Goal: Information Seeking & Learning: Learn about a topic

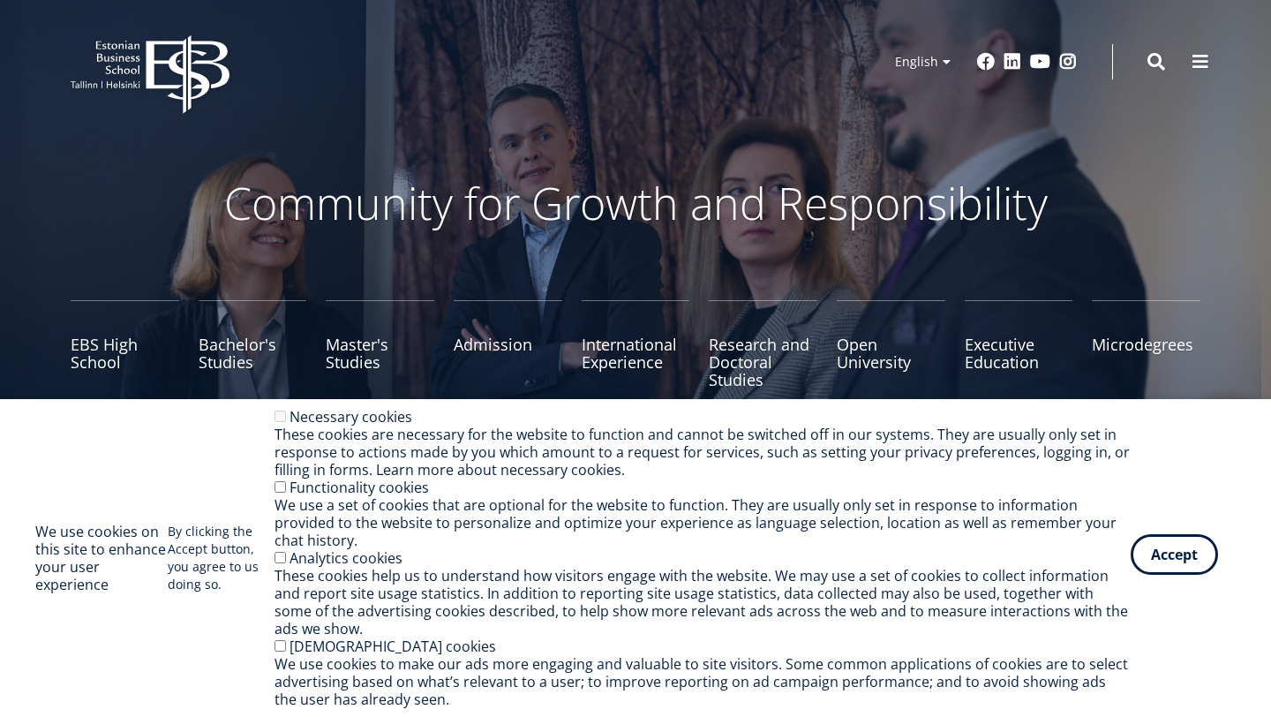
click at [1160, 571] on button "Accept" at bounding box center [1174, 554] width 87 height 41
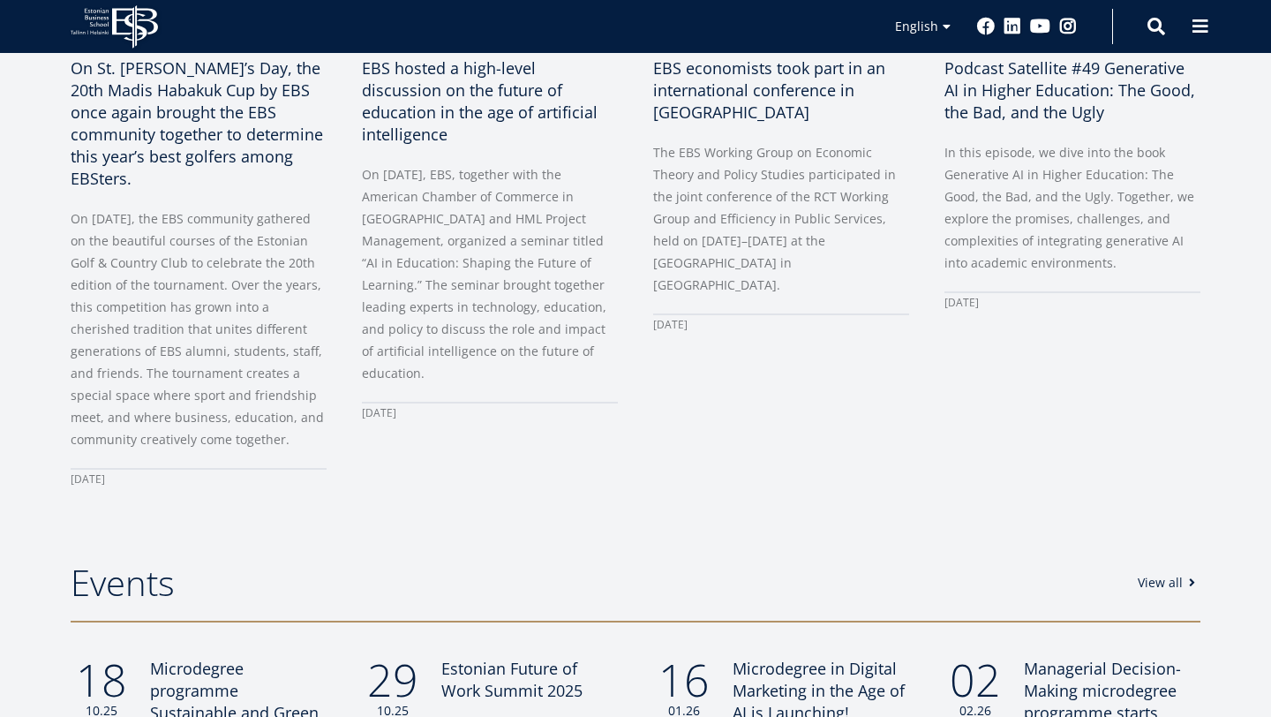
scroll to position [733, 0]
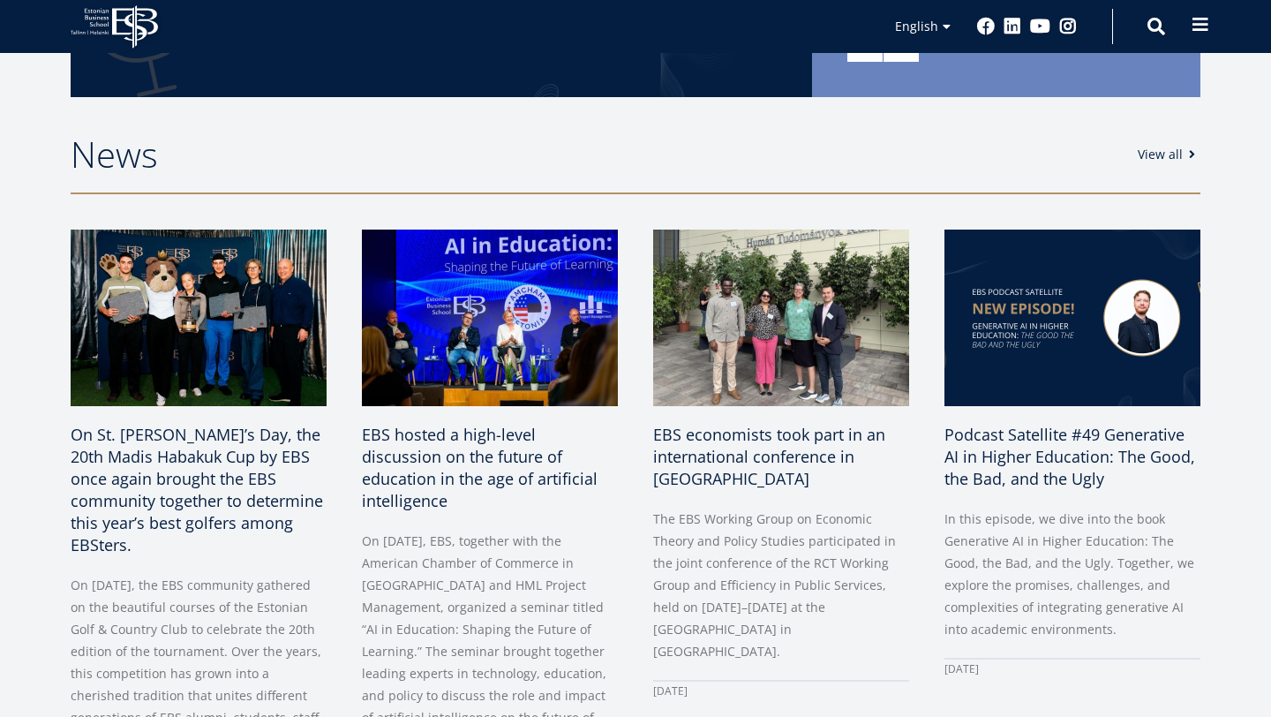
click at [1192, 24] on span at bounding box center [1201, 25] width 18 height 18
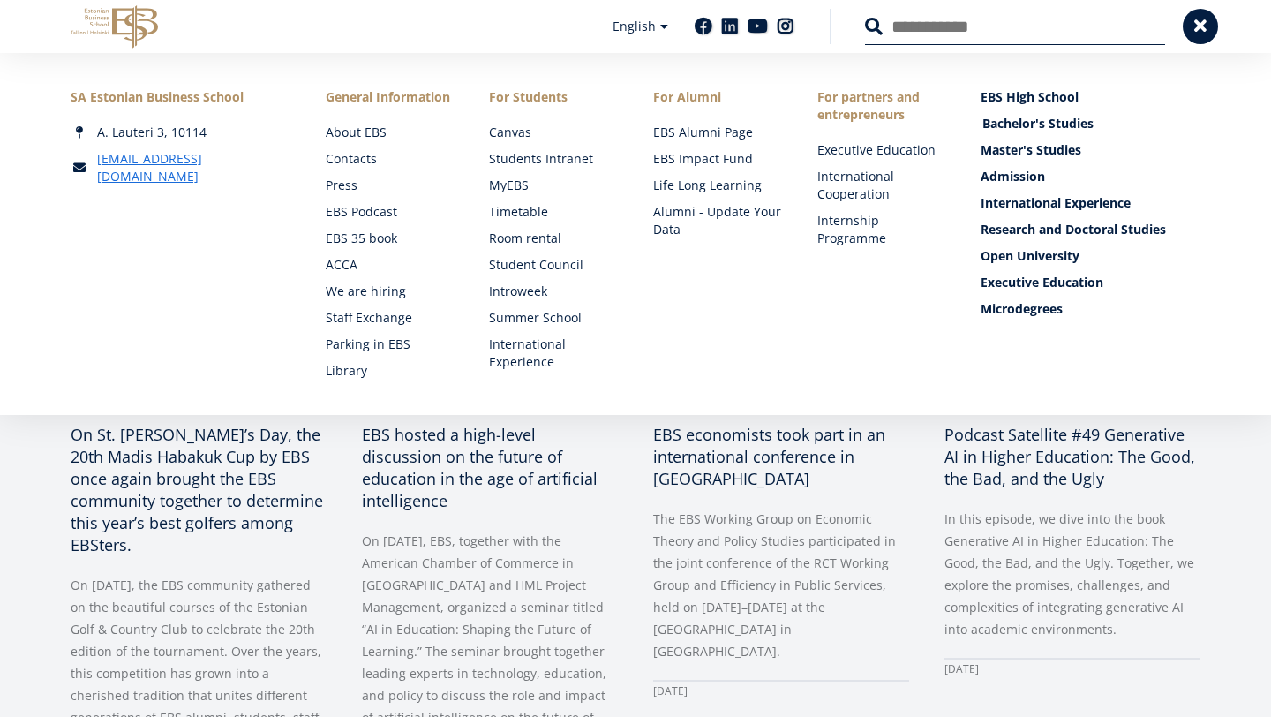
click at [1018, 124] on link "Bachelor's Studies" at bounding box center [1093, 124] width 220 height 18
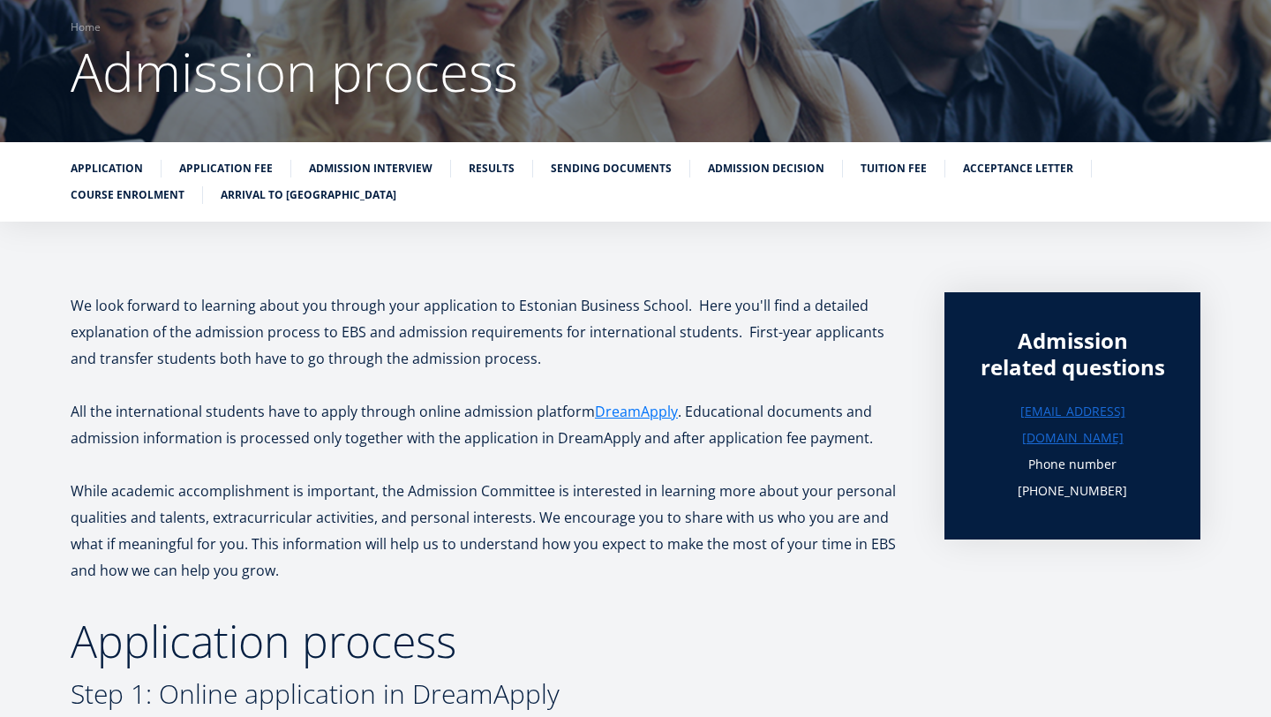
scroll to position [149, 0]
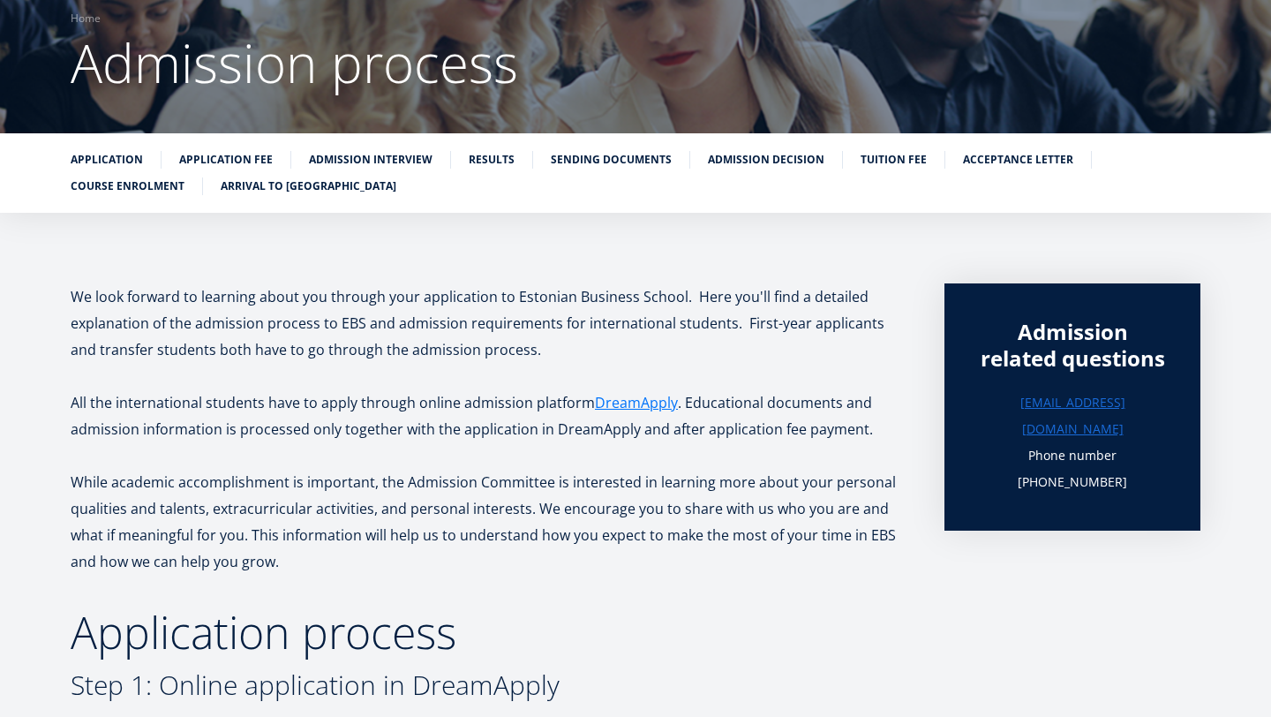
click at [869, 172] on ul "Application Application fee Admission interview Results Sending documents Admis…" at bounding box center [627, 177] width 1148 height 53
click at [873, 152] on link "Tuition fee" at bounding box center [894, 158] width 66 height 18
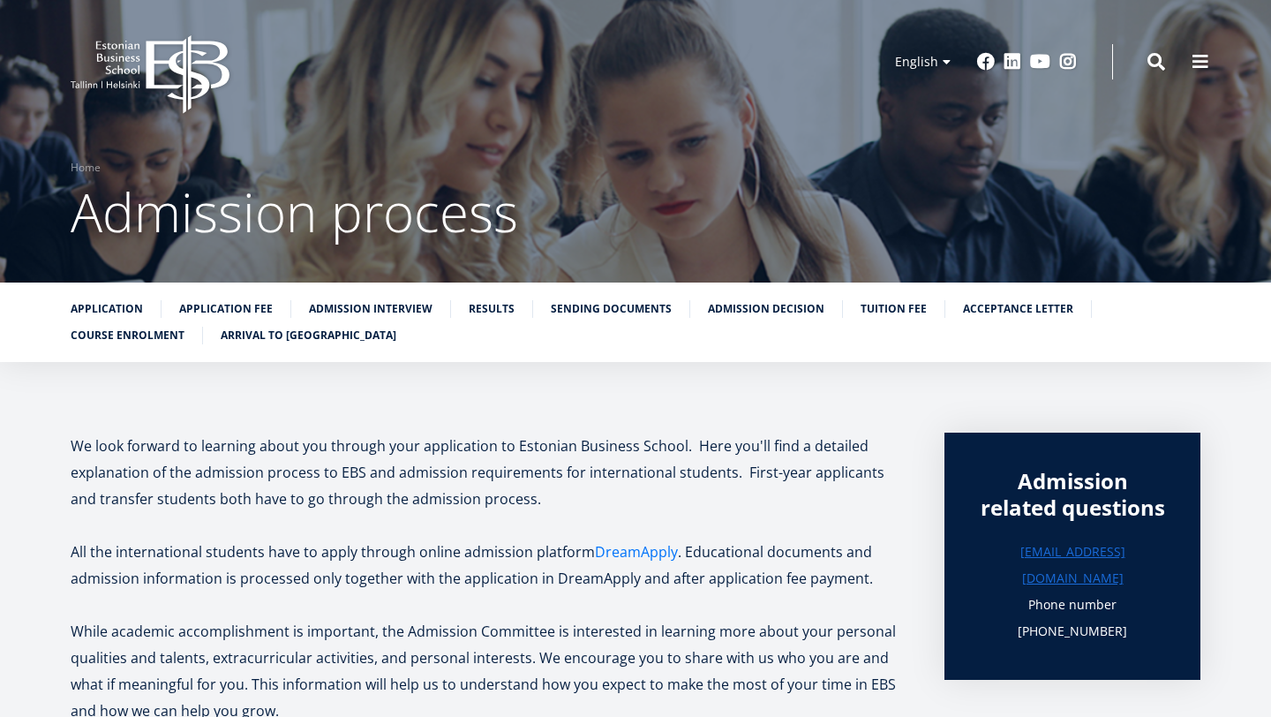
click at [635, 555] on link "DreamApply" at bounding box center [636, 552] width 83 height 26
